Goal: Information Seeking & Learning: Learn about a topic

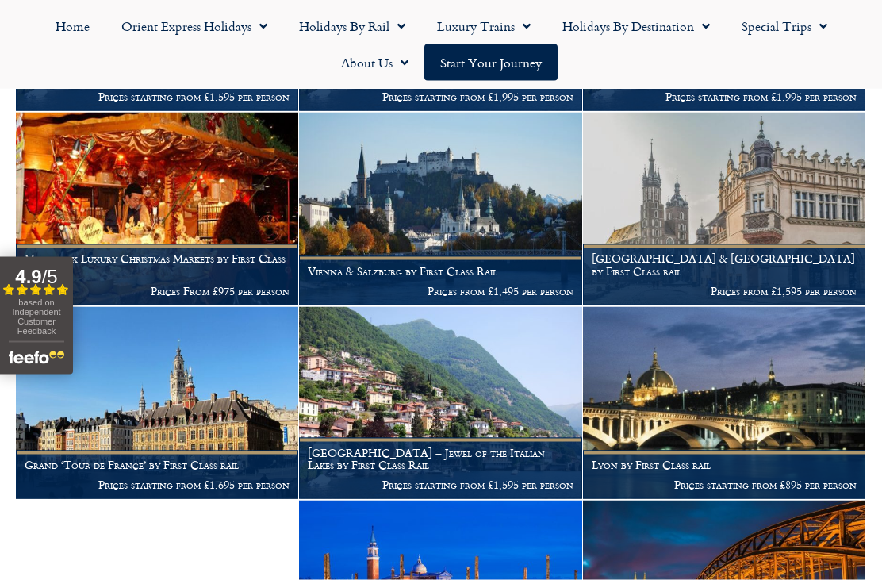
scroll to position [597, 0]
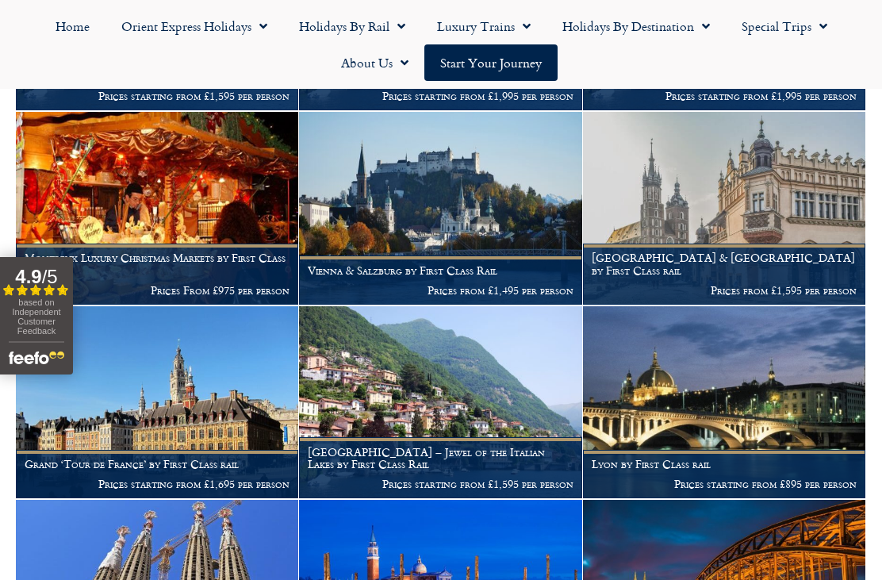
click at [446, 389] on img at bounding box center [440, 402] width 282 height 193
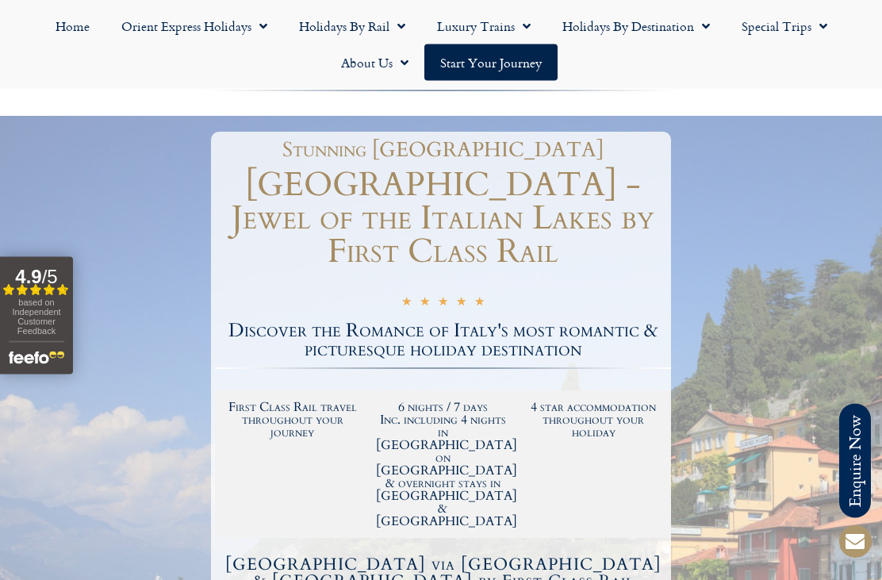
scroll to position [144, 0]
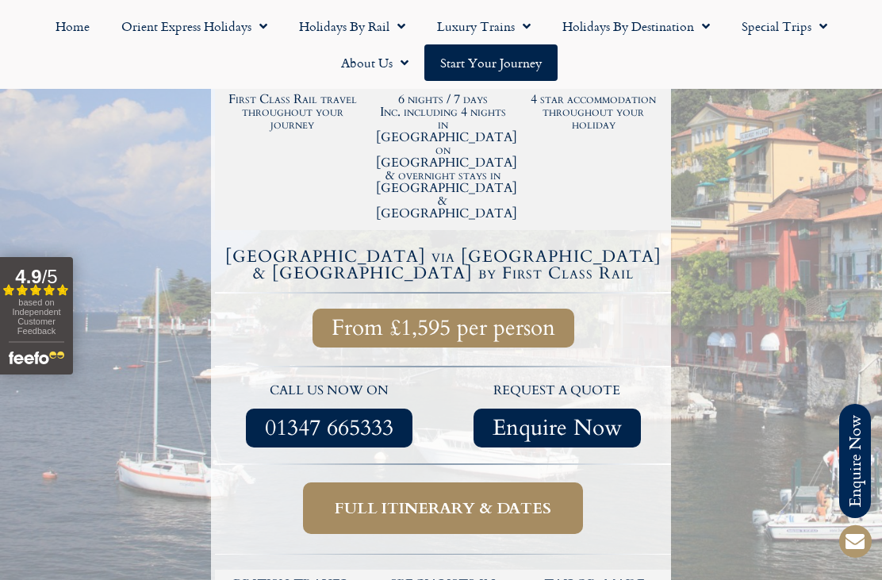
click at [442, 498] on span "Full itinerary & dates" at bounding box center [443, 508] width 216 height 20
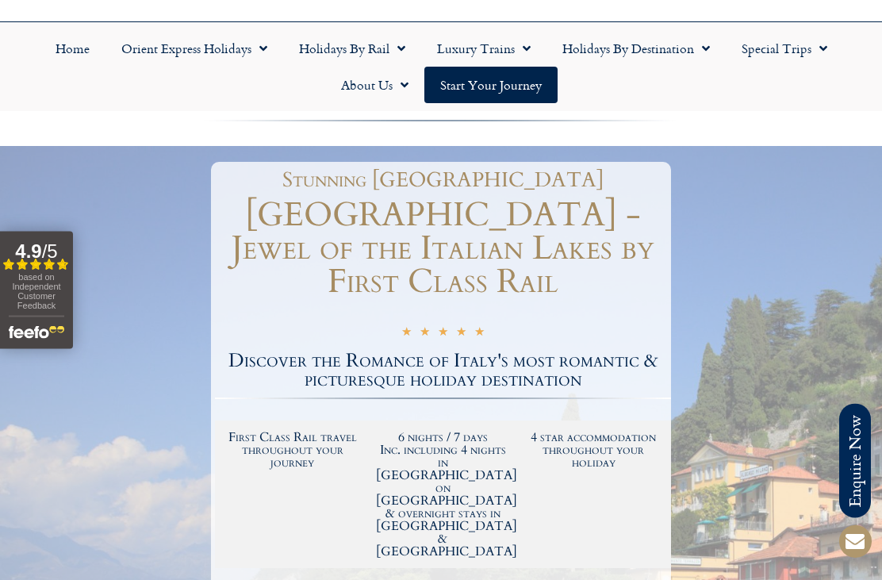
scroll to position [114, 0]
click at [364, 44] on link "Holidays by Rail" at bounding box center [352, 48] width 138 height 36
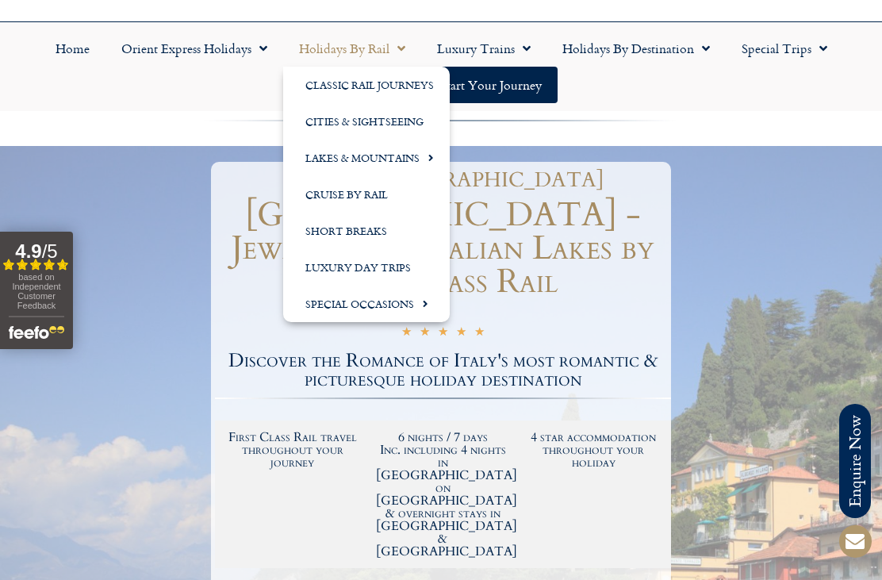
click at [397, 308] on link "Special Occasions" at bounding box center [366, 303] width 167 height 36
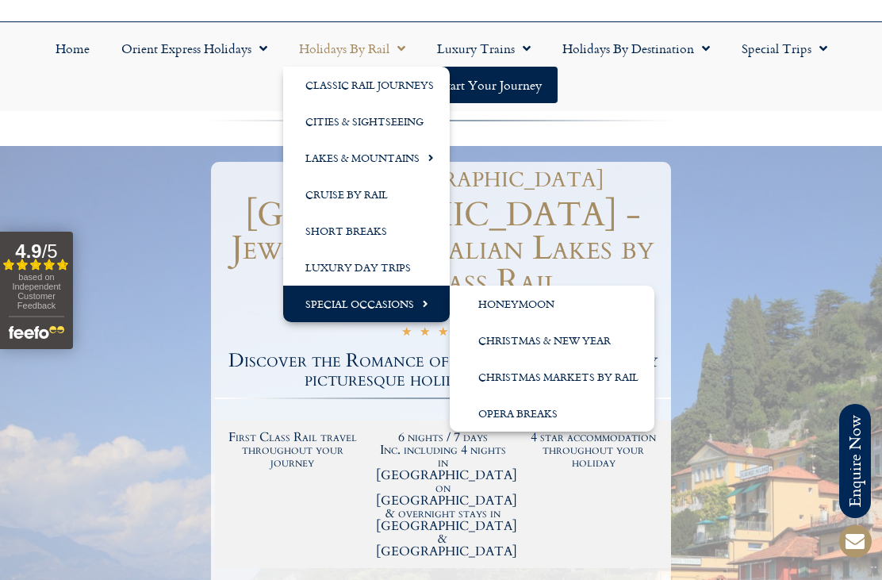
click at [583, 346] on link "Christmas & New Year" at bounding box center [552, 340] width 205 height 36
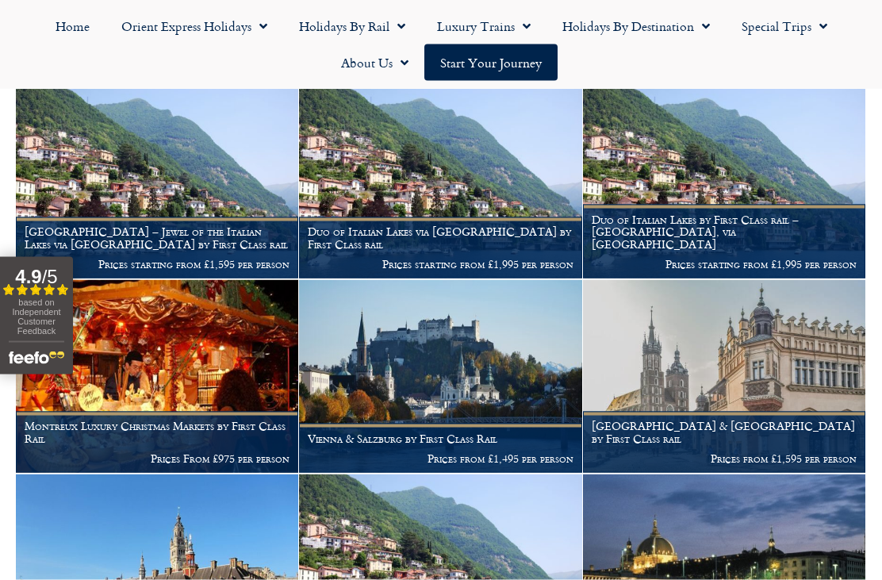
scroll to position [430, 0]
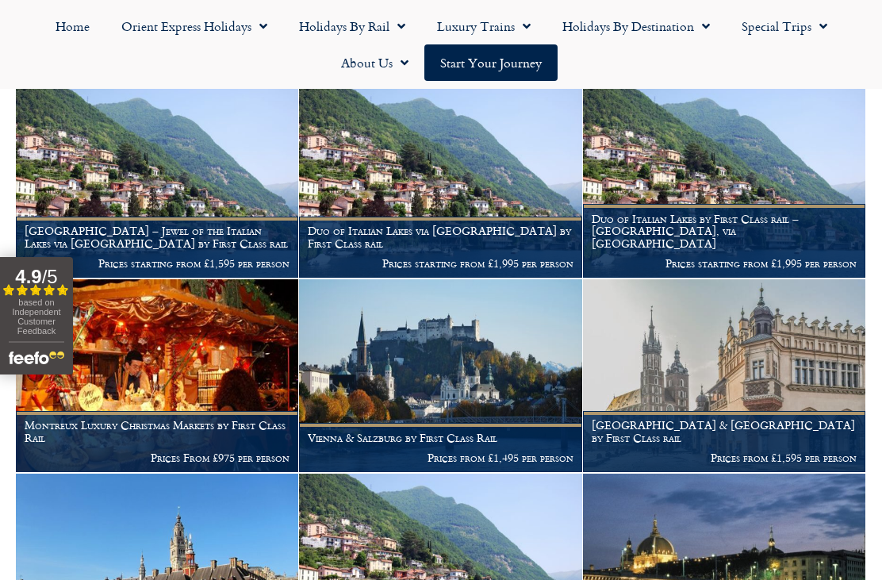
click at [168, 171] on img at bounding box center [157, 182] width 282 height 193
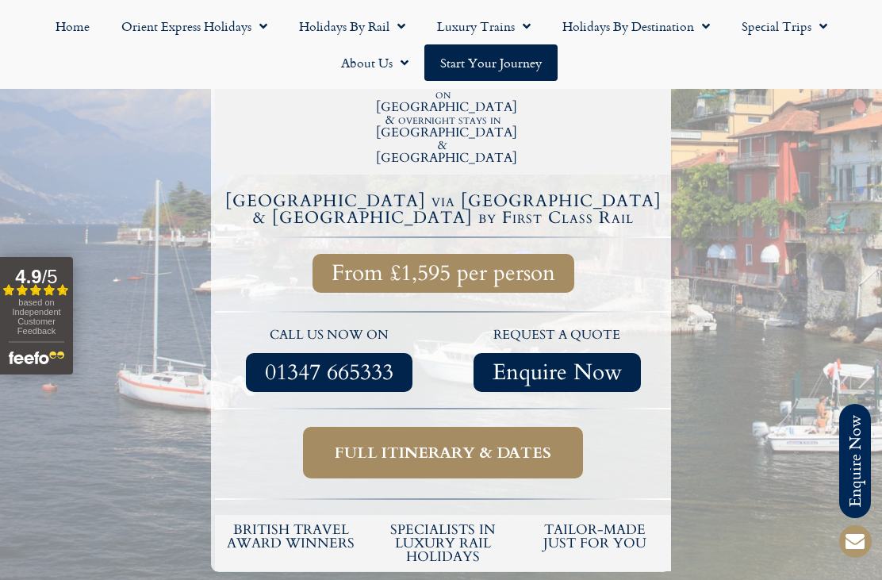
scroll to position [538, 0]
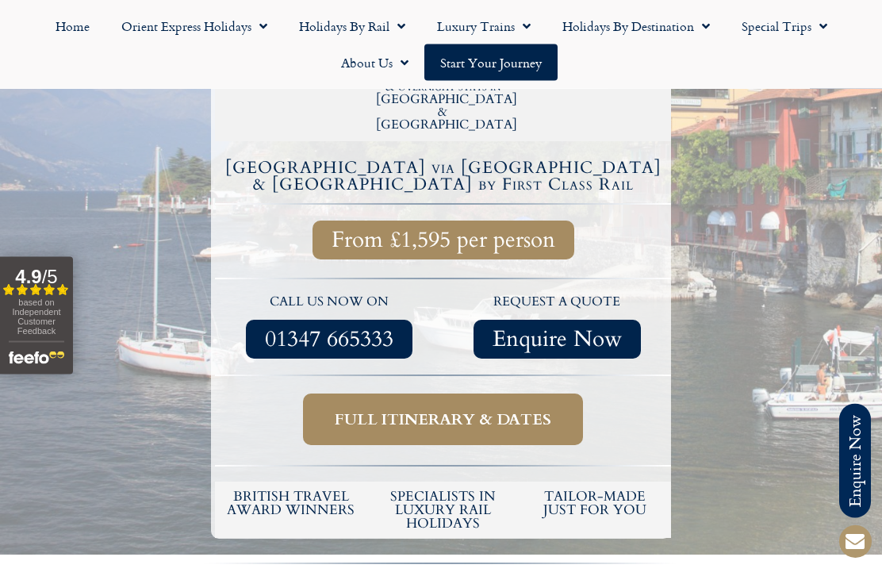
click at [458, 410] on span "Full itinerary & dates" at bounding box center [443, 420] width 216 height 20
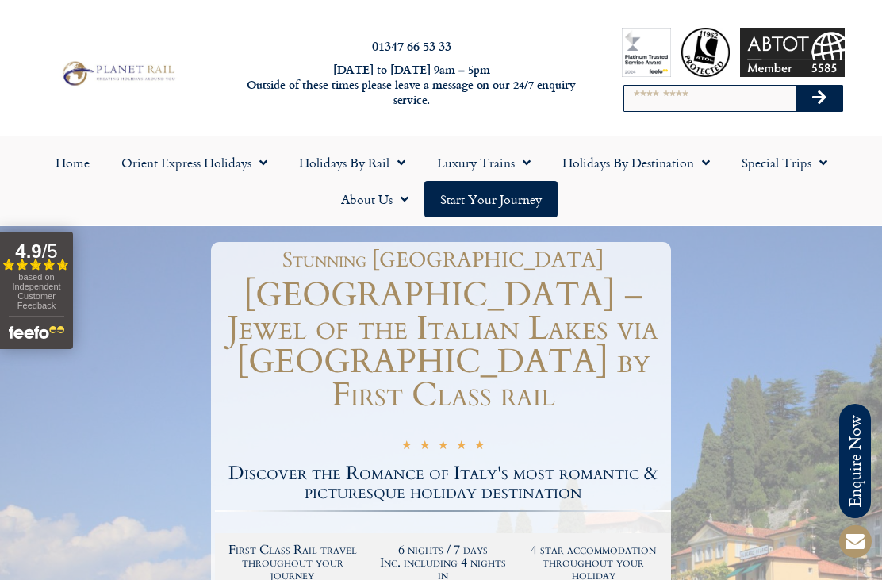
scroll to position [590, 0]
